Goal: Find specific page/section: Find specific page/section

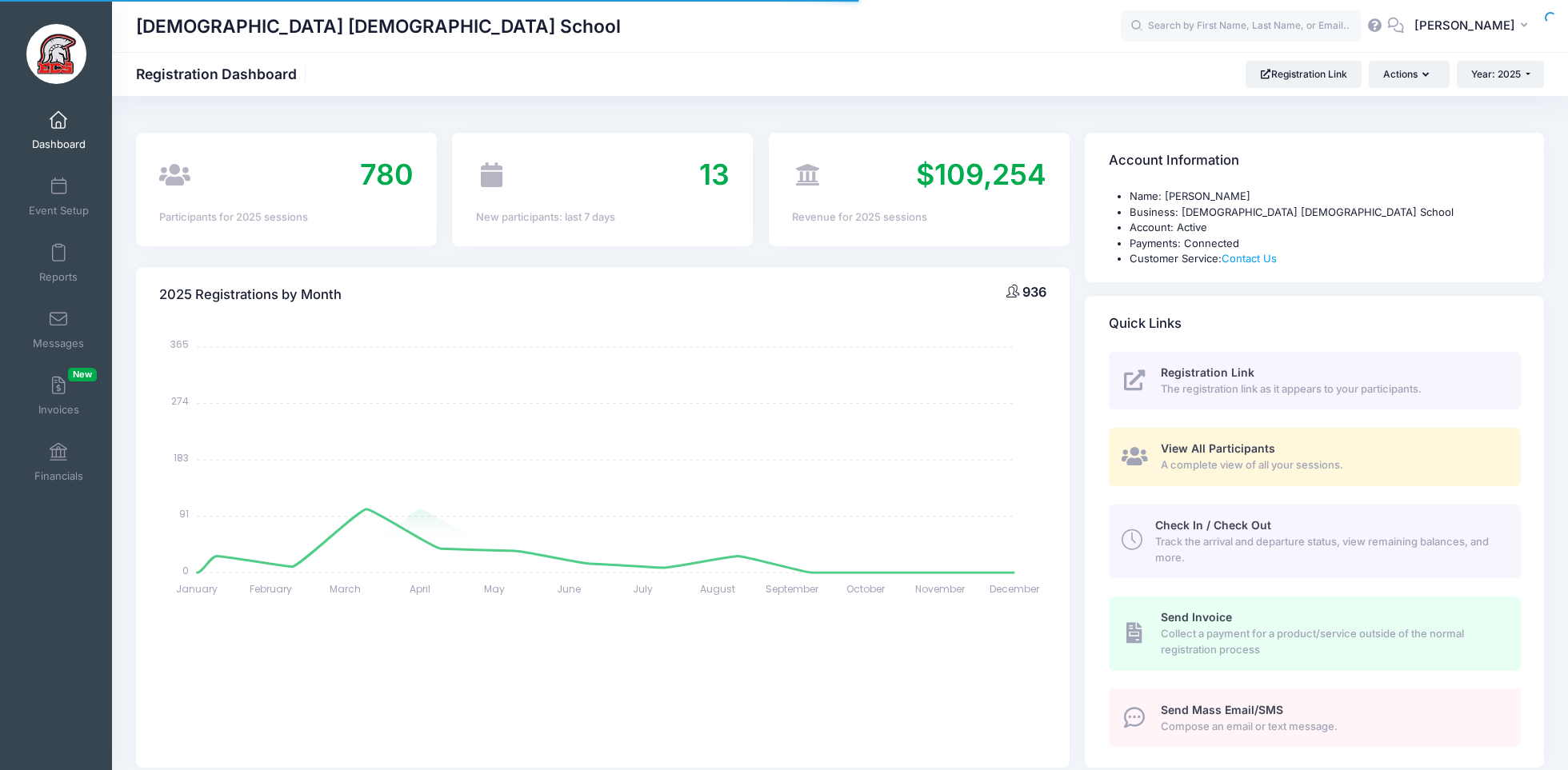
select select
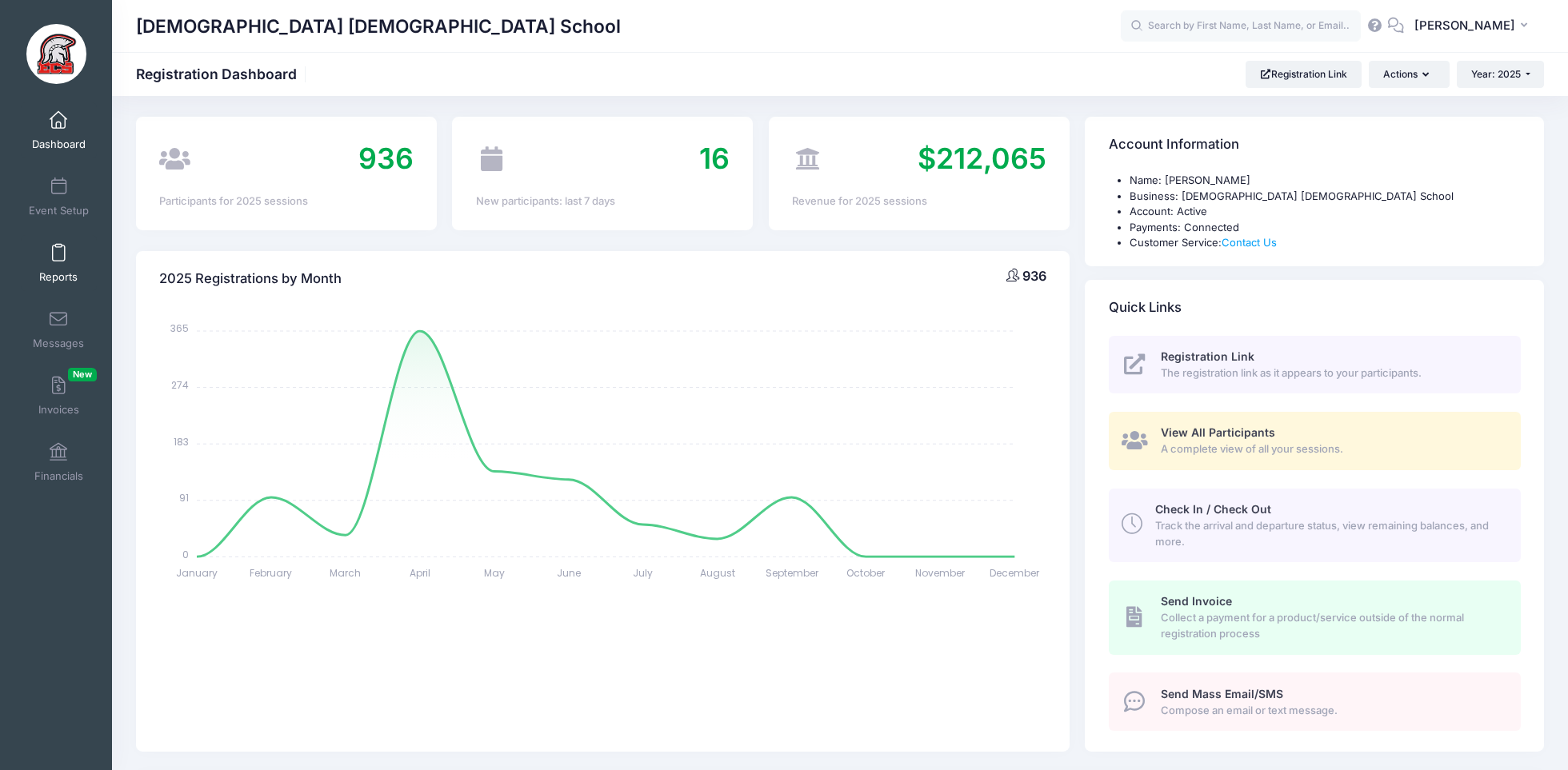
click at [74, 261] on link "Reports" at bounding box center [59, 263] width 76 height 56
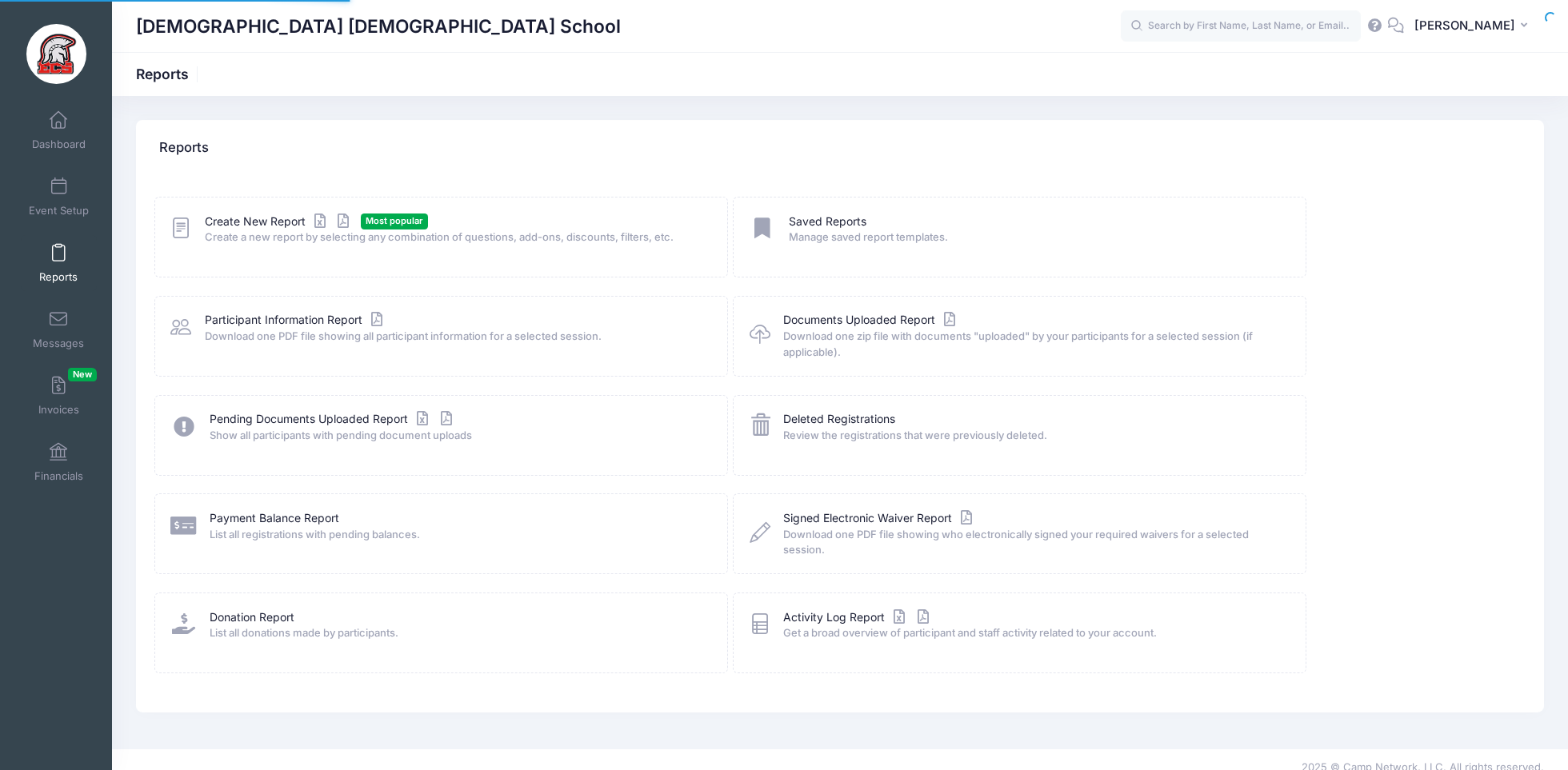
click at [69, 198] on link "Event Setup" at bounding box center [59, 197] width 76 height 56
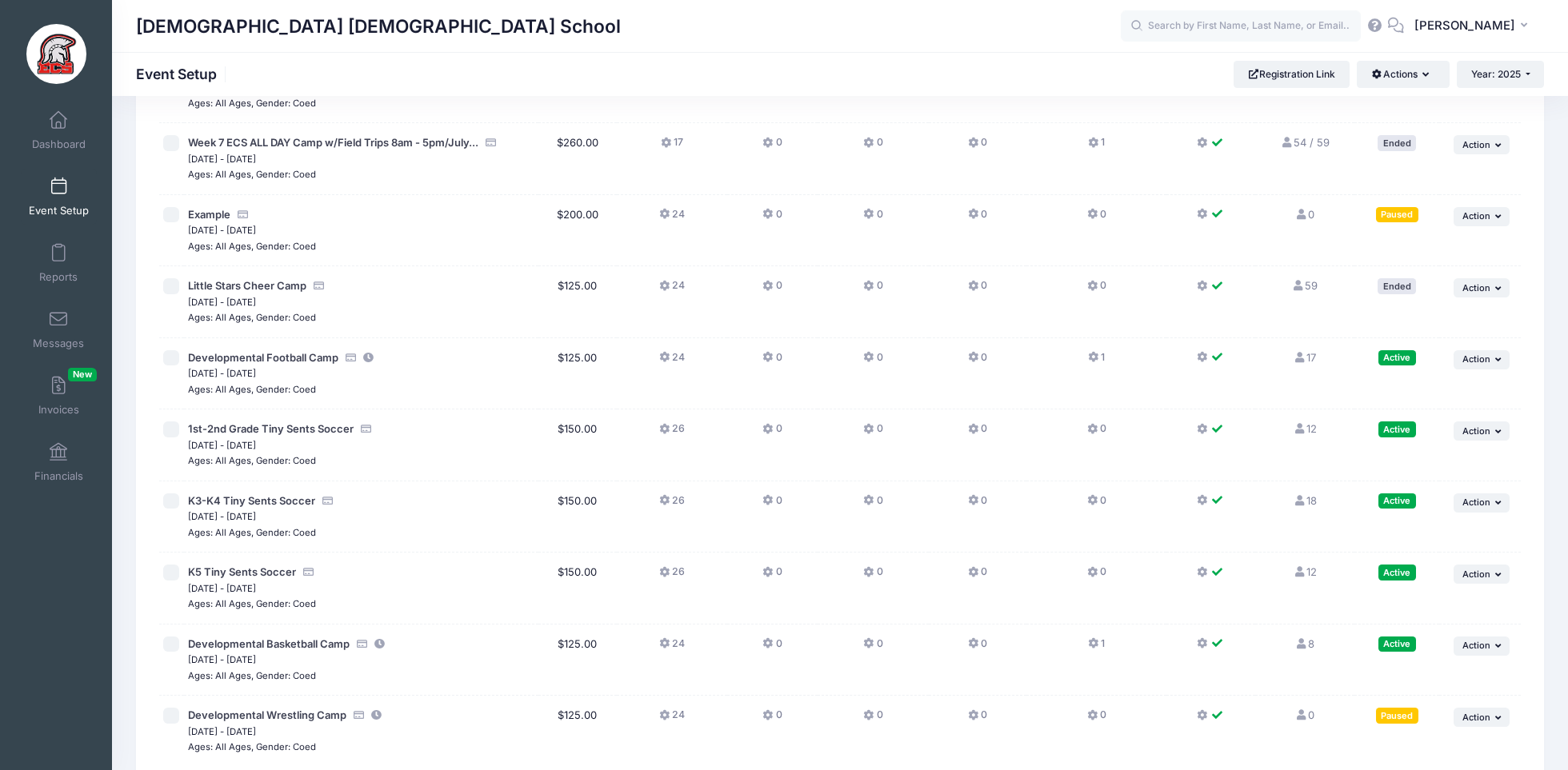
scroll to position [3101, 0]
